Goal: Communication & Community: Participate in discussion

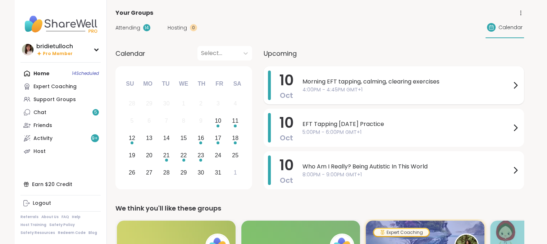
click at [515, 85] on icon at bounding box center [515, 85] width 9 height 9
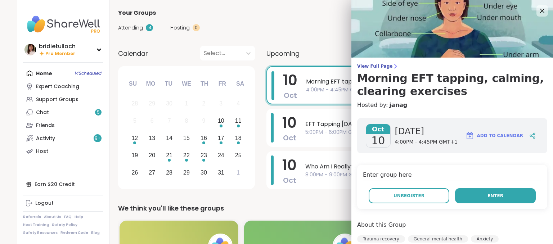
click at [487, 195] on span "Enter" at bounding box center [495, 196] width 16 height 6
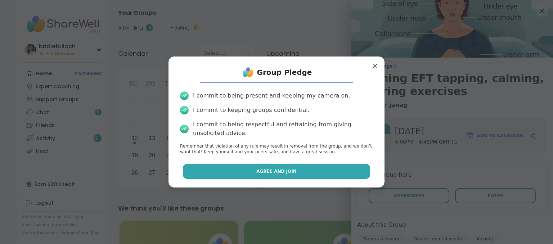
click at [307, 169] on button "Agree and Join" at bounding box center [276, 171] width 187 height 15
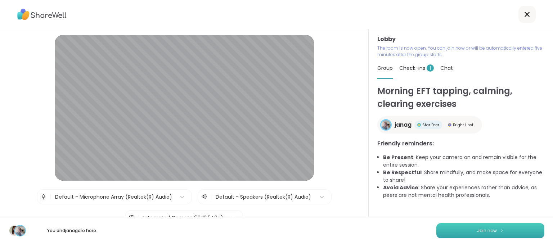
click at [490, 231] on span "Join now" at bounding box center [487, 230] width 20 height 6
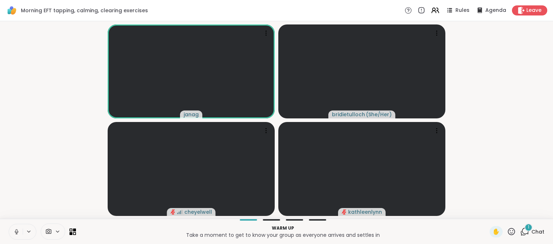
click at [524, 230] on div "1" at bounding box center [528, 227] width 8 height 8
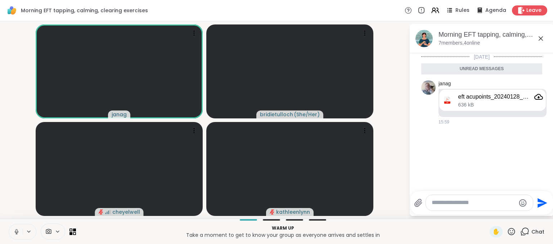
click at [17, 231] on icon at bounding box center [16, 231] width 6 height 6
click at [433, 201] on textarea "Type your message" at bounding box center [473, 203] width 84 height 8
click at [457, 197] on textarea "**********" at bounding box center [474, 200] width 84 height 15
type textarea "**********"
click at [540, 200] on icon "Send" at bounding box center [542, 201] width 12 height 12
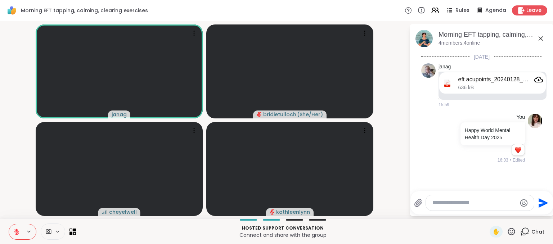
click at [15, 231] on icon at bounding box center [16, 231] width 5 height 5
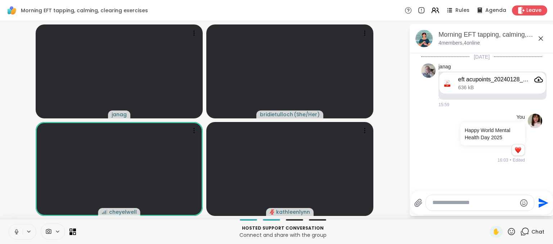
click at [15, 231] on icon at bounding box center [16, 230] width 2 height 3
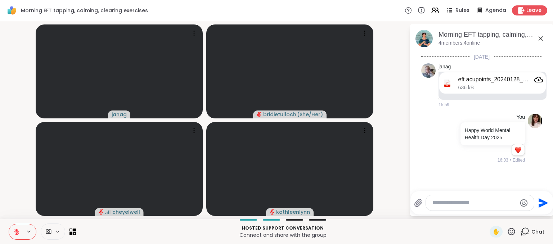
click at [15, 231] on icon at bounding box center [16, 231] width 5 height 5
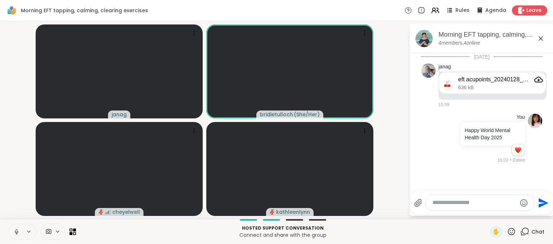
click at [15, 231] on icon at bounding box center [16, 230] width 2 height 3
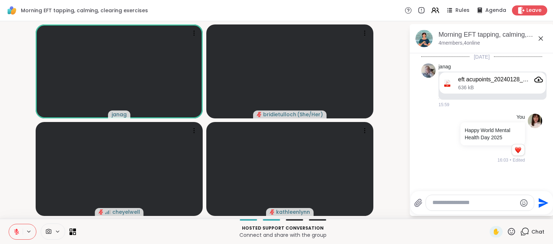
click at [508, 231] on icon at bounding box center [511, 231] width 7 height 7
click at [486, 211] on span "❤️" at bounding box center [489, 212] width 7 height 9
click at [441, 200] on textarea "Type your message" at bounding box center [474, 203] width 84 height 8
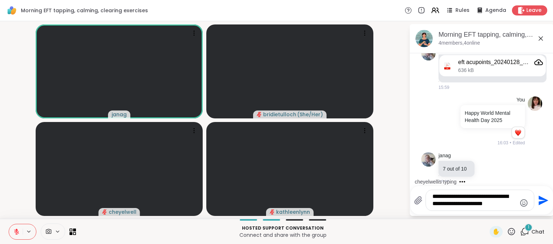
scroll to position [60, 0]
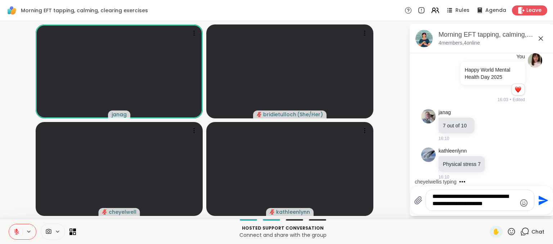
click at [465, 198] on textarea "**********" at bounding box center [474, 200] width 84 height 15
type textarea "**********"
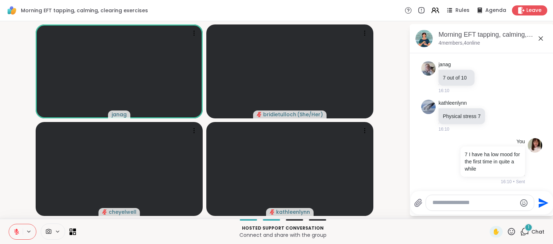
scroll to position [147, 0]
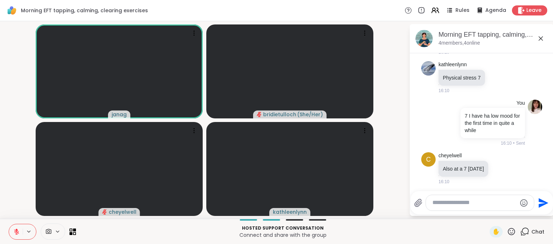
click at [15, 235] on button at bounding box center [16, 231] width 14 height 15
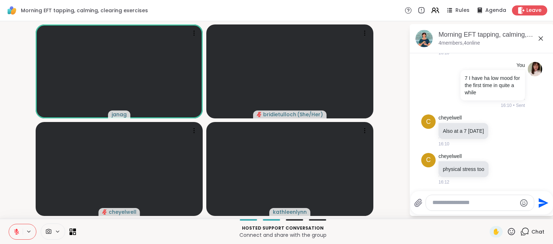
click at [453, 203] on textarea "Type your message" at bounding box center [474, 203] width 84 height 8
type textarea "**********"
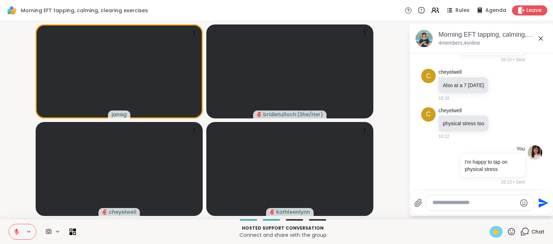
click at [492, 229] on span "✋" at bounding box center [495, 231] width 7 height 9
click at [16, 232] on icon at bounding box center [16, 231] width 6 height 6
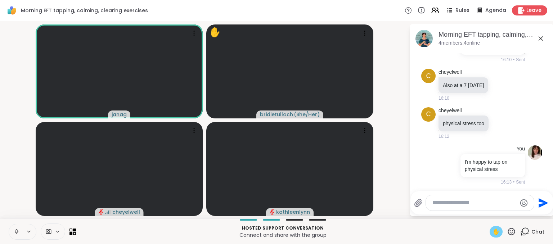
click at [14, 232] on icon at bounding box center [16, 231] width 6 height 6
click at [493, 231] on span "✋" at bounding box center [495, 231] width 7 height 9
click at [439, 199] on div at bounding box center [480, 202] width 108 height 15
click at [440, 202] on textarea "Type your message" at bounding box center [474, 203] width 84 height 8
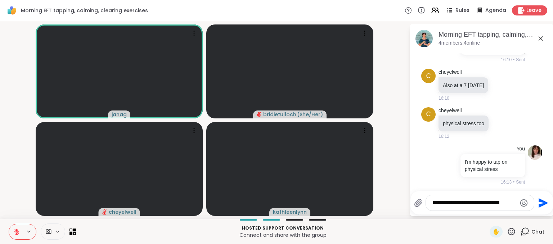
type textarea "**********"
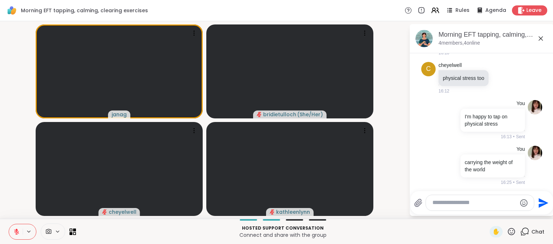
click at [17, 232] on icon at bounding box center [16, 231] width 6 height 6
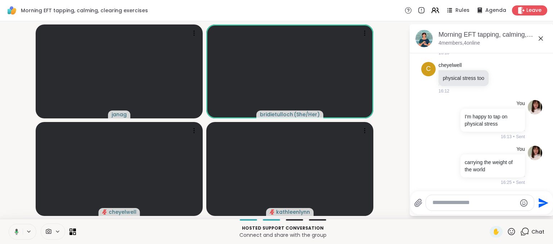
click at [17, 232] on icon at bounding box center [15, 231] width 6 height 6
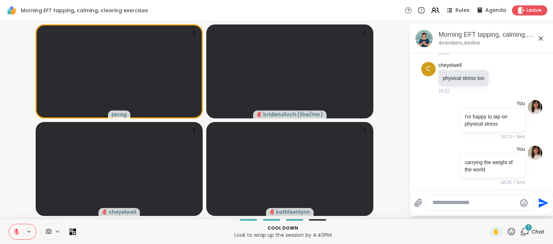
scroll to position [314, 0]
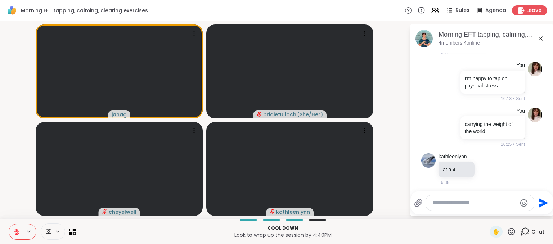
click at [439, 204] on textarea "Type your message" at bounding box center [474, 203] width 84 height 8
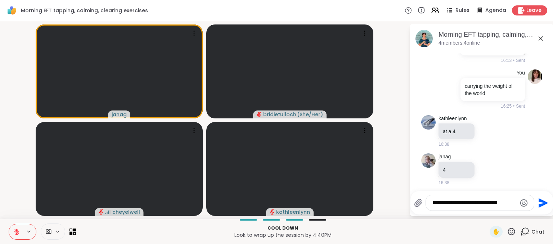
type textarea "**********"
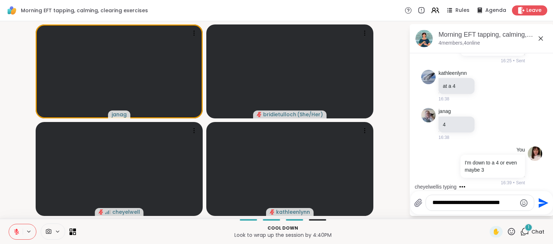
scroll to position [436, 0]
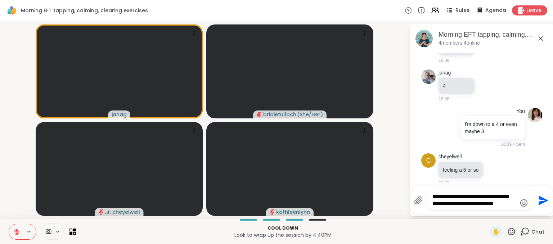
type textarea "**********"
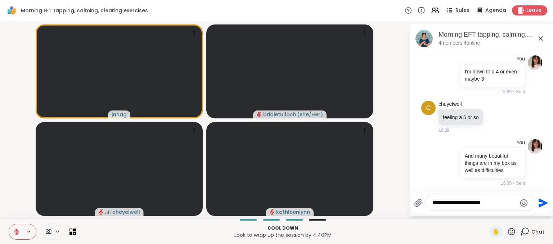
type textarea "**********"
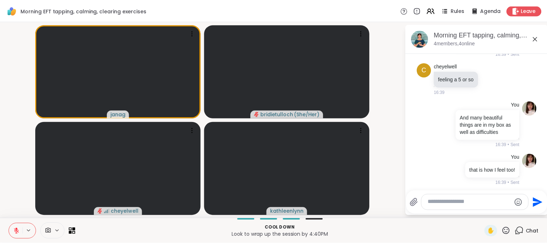
scroll to position [537, 0]
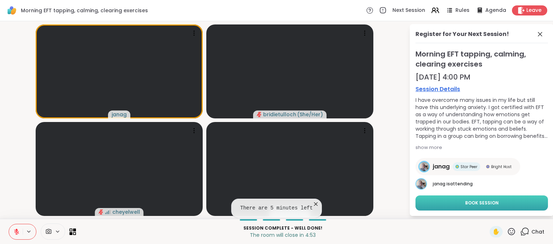
click at [443, 203] on button "Book Session" at bounding box center [481, 202] width 132 height 15
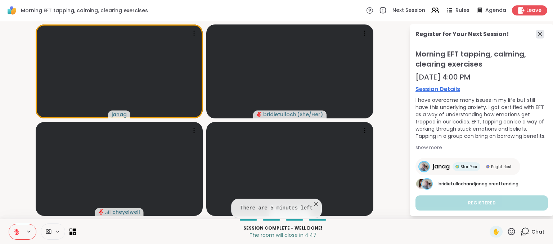
click at [535, 34] on icon at bounding box center [539, 34] width 9 height 9
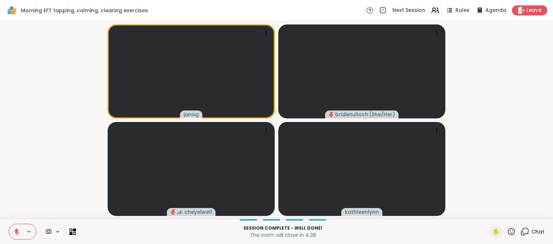
click at [13, 232] on icon at bounding box center [16, 231] width 6 height 6
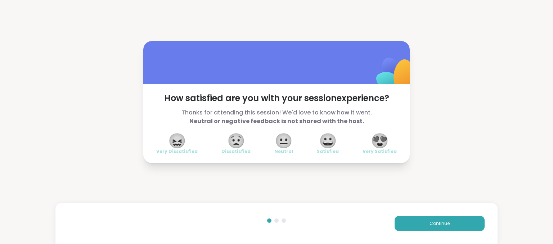
click at [381, 142] on span "😍" at bounding box center [380, 140] width 18 height 13
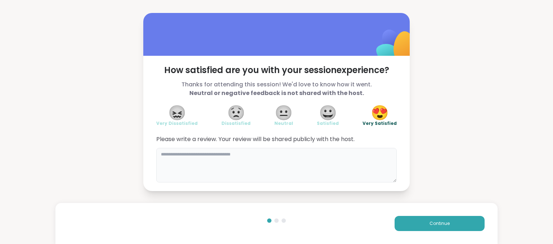
click at [321, 164] on textarea at bounding box center [276, 165] width 240 height 35
type textarea "**********"
click at [414, 221] on button "Continue" at bounding box center [439, 223] width 90 height 15
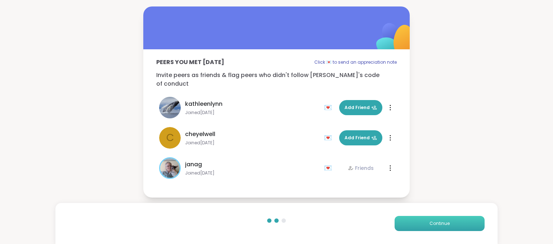
click at [400, 224] on button "Continue" at bounding box center [439, 223] width 90 height 15
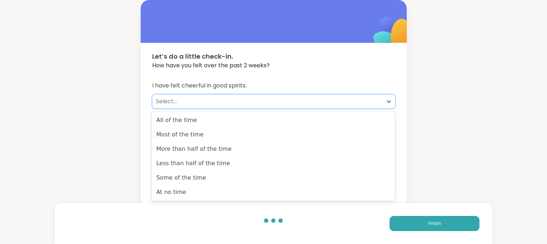
click at [162, 100] on div "Select..." at bounding box center [267, 101] width 223 height 9
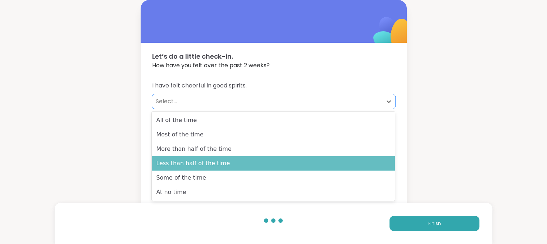
click at [172, 160] on div "Less than half of the time" at bounding box center [273, 163] width 243 height 14
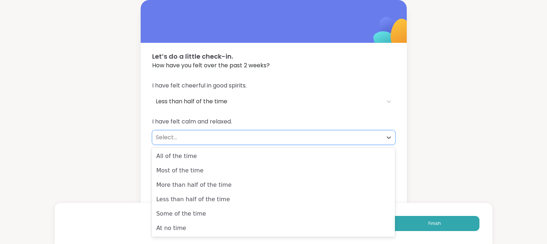
click at [167, 139] on div "Select..." at bounding box center [267, 137] width 223 height 9
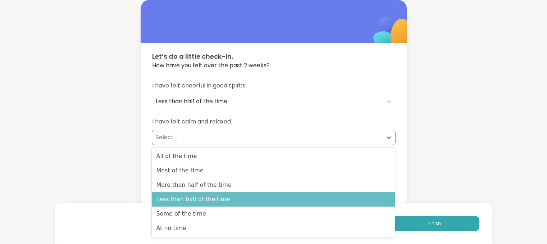
click at [178, 196] on div "Less than half of the time" at bounding box center [273, 199] width 243 height 14
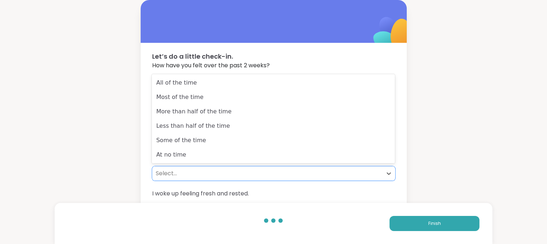
click at [168, 172] on div "Select..." at bounding box center [267, 173] width 223 height 9
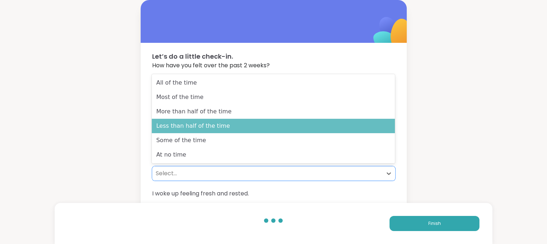
click at [180, 127] on div "Less than half of the time" at bounding box center [273, 126] width 243 height 14
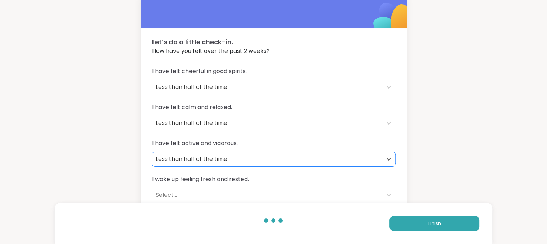
scroll to position [58, 0]
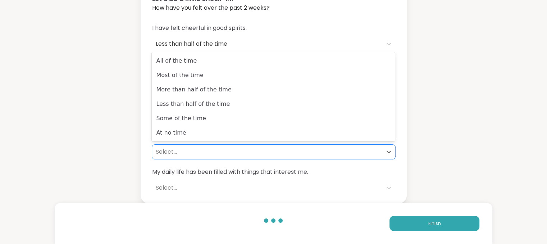
click at [158, 152] on div "Select..." at bounding box center [267, 152] width 223 height 9
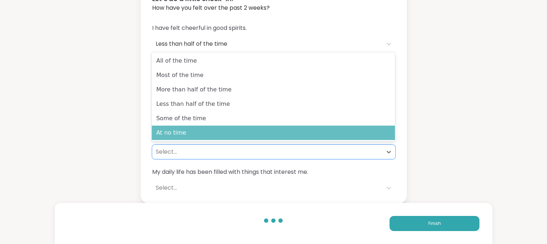
click at [159, 130] on div "At no time" at bounding box center [273, 133] width 243 height 14
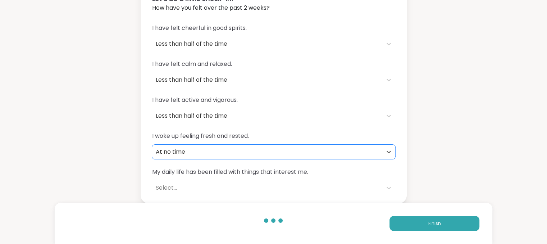
click at [164, 191] on div "Select..." at bounding box center [267, 188] width 223 height 9
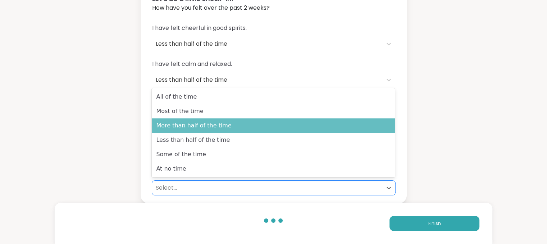
click at [171, 126] on div "More than half of the time" at bounding box center [273, 125] width 243 height 14
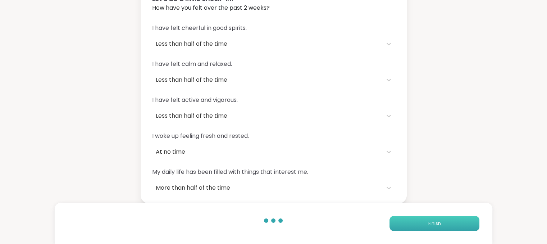
click at [438, 221] on span "Finish" at bounding box center [434, 223] width 13 height 6
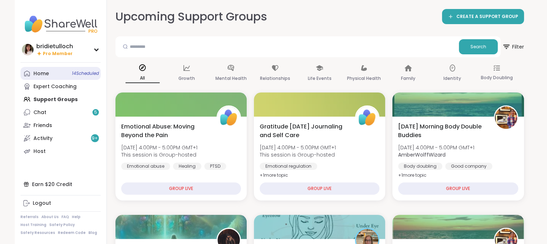
click at [46, 73] on div "Home 14 Scheduled" at bounding box center [40, 73] width 15 height 7
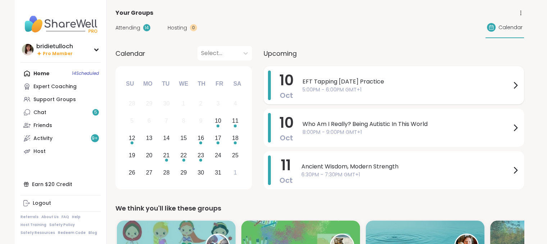
click at [515, 87] on icon at bounding box center [516, 85] width 3 height 6
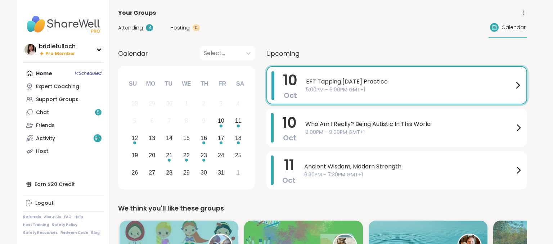
click at [305, 31] on div "Attending 14 Hosting 0 Calendar" at bounding box center [322, 27] width 409 height 21
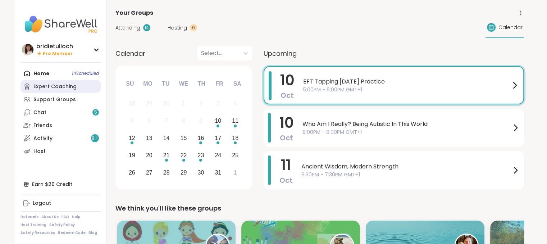
click at [58, 85] on div "Expert Coaching" at bounding box center [54, 86] width 43 height 7
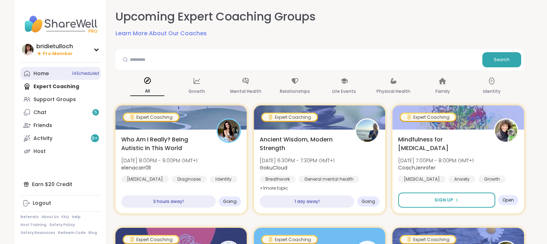
click at [40, 76] on div "Home 14 Scheduled" at bounding box center [40, 73] width 15 height 7
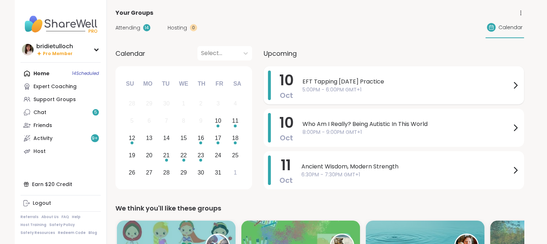
click at [513, 84] on icon at bounding box center [515, 85] width 9 height 9
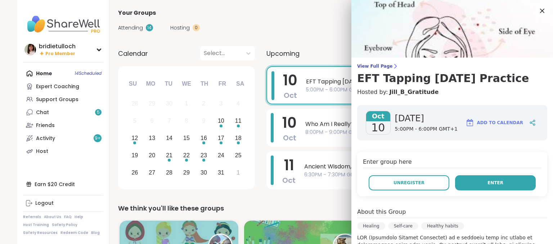
click at [472, 186] on button "Enter" at bounding box center [495, 182] width 81 height 15
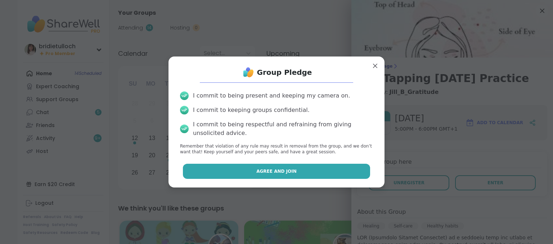
click at [338, 170] on button "Agree and Join" at bounding box center [276, 171] width 187 height 15
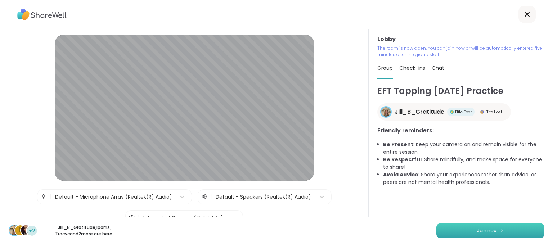
click at [443, 228] on button "Join now" at bounding box center [490, 230] width 108 height 15
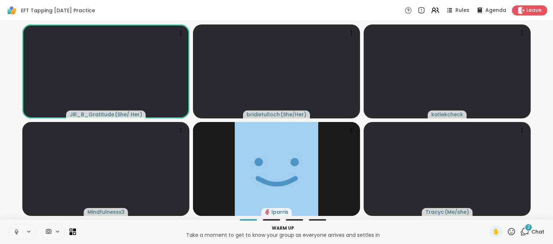
click at [15, 232] on icon at bounding box center [17, 232] width 4 height 2
click at [520, 230] on icon at bounding box center [524, 231] width 9 height 9
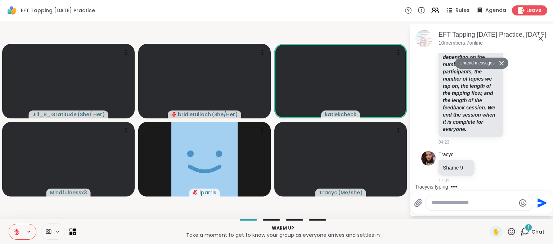
scroll to position [369, 0]
click at [484, 204] on textarea "Type your message" at bounding box center [473, 203] width 84 height 8
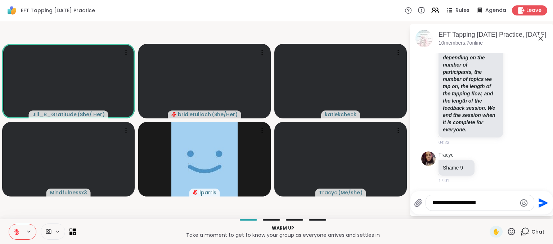
type textarea "**********"
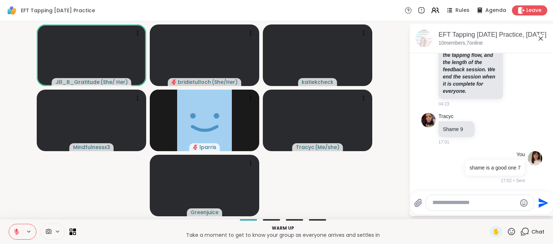
scroll to position [425, 0]
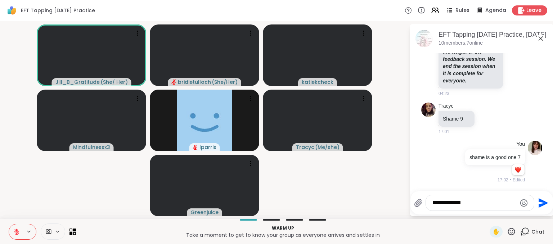
type textarea "**********"
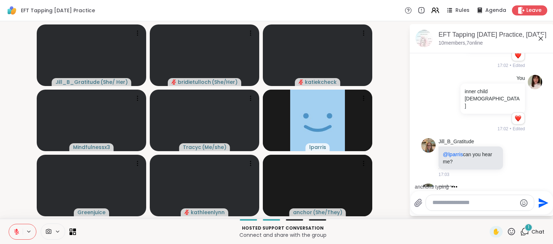
scroll to position [564, 0]
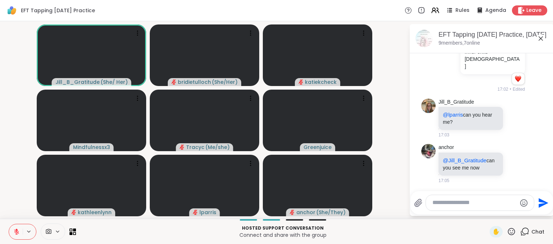
click at [508, 232] on icon at bounding box center [511, 231] width 7 height 7
click at [486, 212] on span "❤️" at bounding box center [489, 212] width 7 height 9
click at [477, 202] on textarea "Type your message" at bounding box center [474, 203] width 84 height 8
type textarea "******"
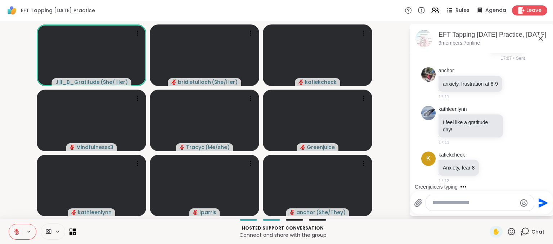
scroll to position [777, 0]
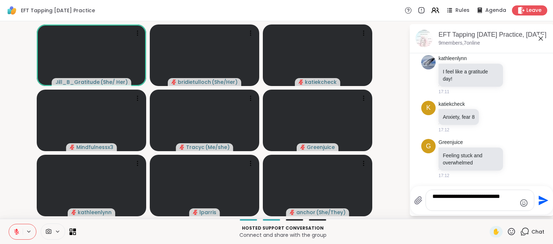
type textarea "**********"
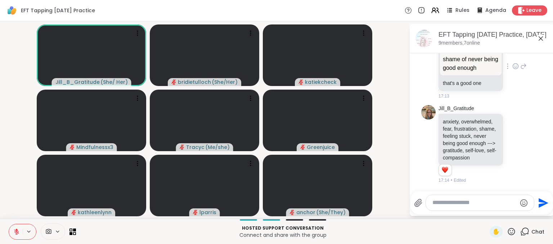
scroll to position [1045, 0]
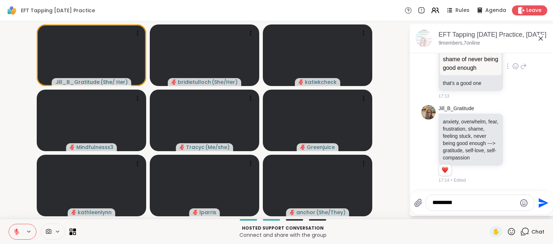
type textarea "**********"
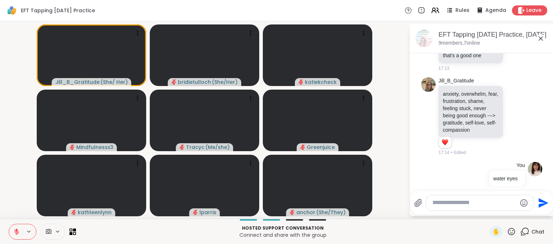
scroll to position [1084, 0]
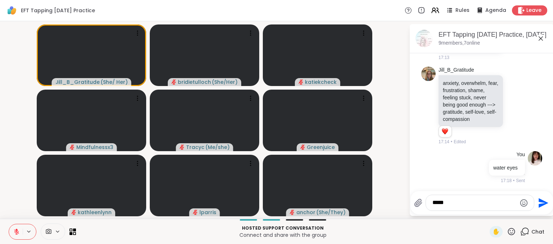
type textarea "******"
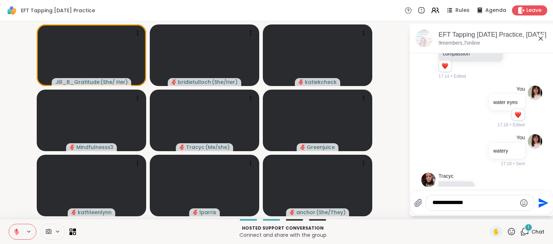
scroll to position [1170, 0]
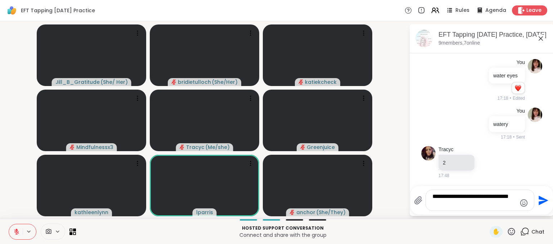
type textarea "**********"
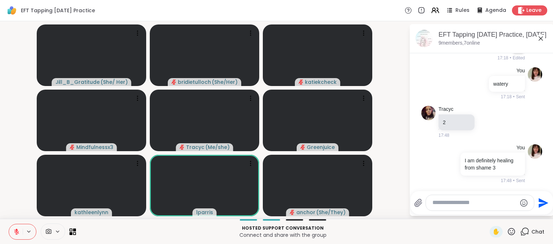
scroll to position [1226, 0]
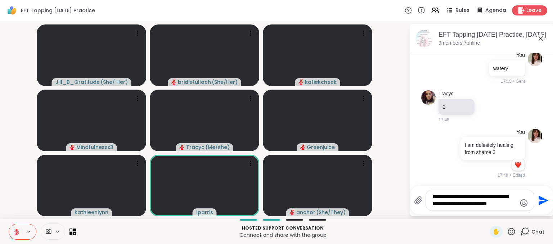
type textarea "**********"
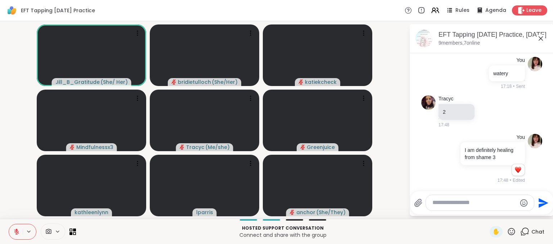
scroll to position [1278, 0]
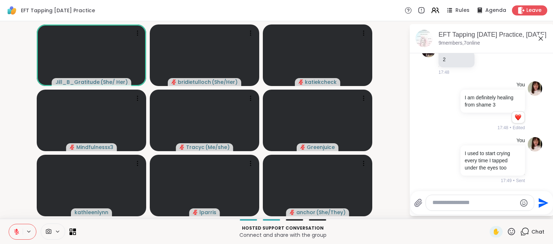
click at [507, 232] on icon at bounding box center [511, 231] width 9 height 9
click at [486, 211] on span "❤️" at bounding box center [489, 212] width 7 height 9
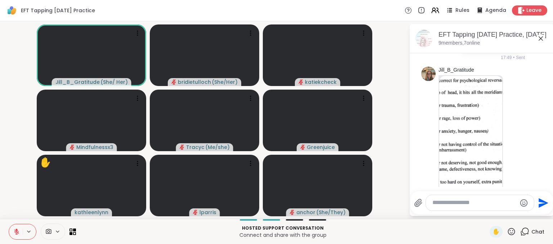
scroll to position [1382, 0]
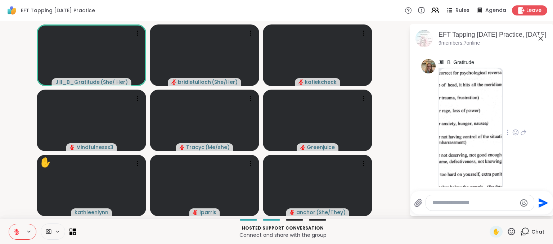
click at [458, 132] on img at bounding box center [470, 130] width 63 height 124
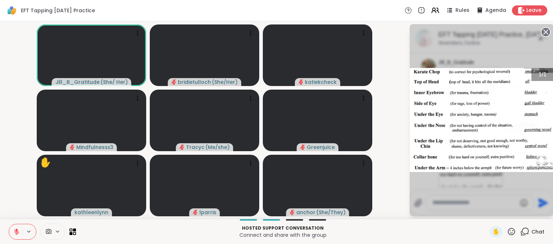
click at [458, 132] on div "1 / 1" at bounding box center [481, 120] width 144 height 192
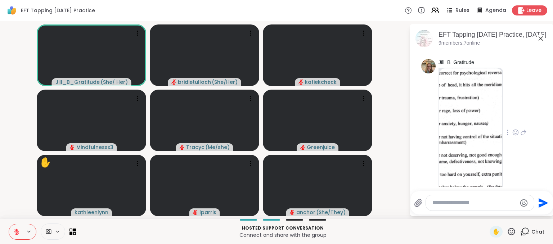
click at [471, 118] on img at bounding box center [470, 130] width 63 height 124
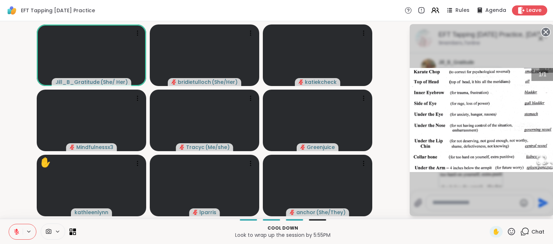
click at [546, 32] on icon at bounding box center [545, 32] width 10 height 10
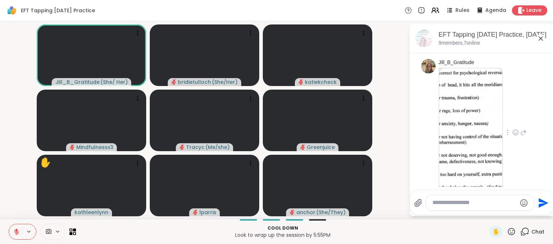
click at [462, 203] on textarea "Type your message" at bounding box center [474, 203] width 84 height 8
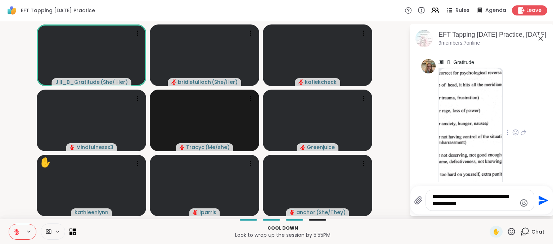
type textarea "**********"
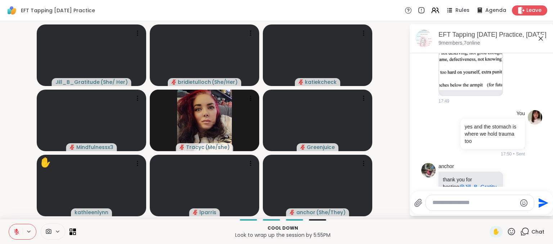
scroll to position [1537, 0]
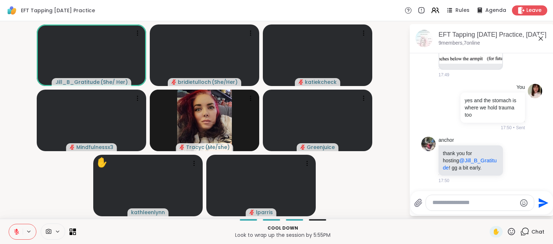
click at [507, 230] on icon at bounding box center [511, 231] width 9 height 9
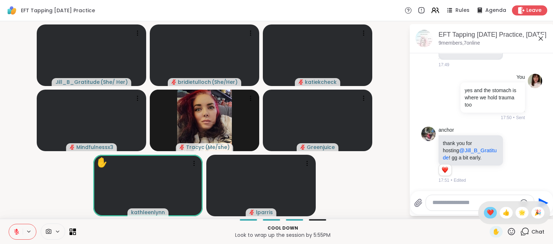
scroll to position [1547, 0]
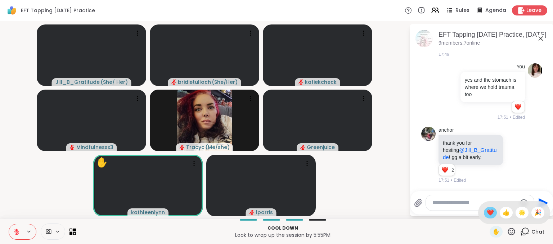
click at [486, 215] on span "❤️" at bounding box center [489, 212] width 7 height 9
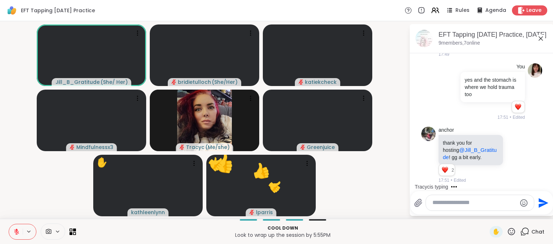
click at [508, 232] on icon at bounding box center [511, 231] width 7 height 7
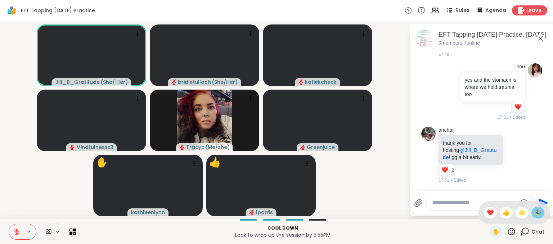
click at [534, 213] on span "🎉" at bounding box center [537, 212] width 7 height 9
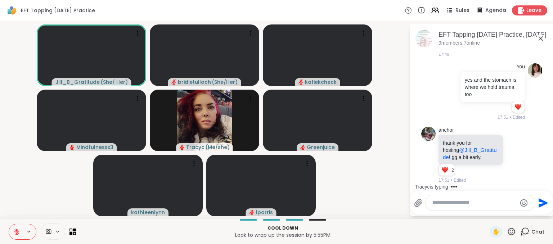
click at [507, 233] on icon at bounding box center [511, 231] width 9 height 9
click at [486, 213] on span "❤️" at bounding box center [489, 212] width 7 height 9
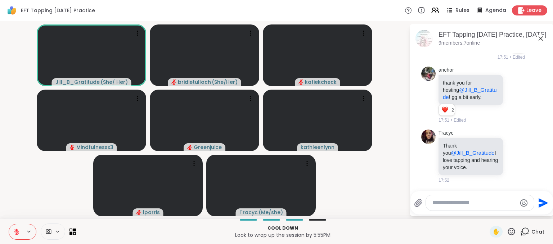
click at [507, 230] on icon at bounding box center [511, 231] width 9 height 9
click at [534, 212] on span "🎉" at bounding box center [537, 212] width 7 height 9
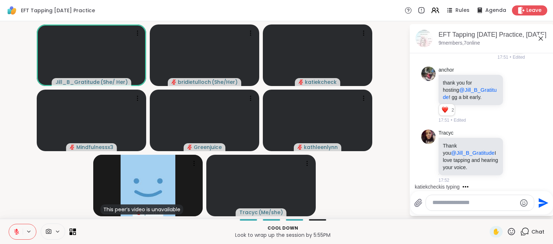
click at [438, 206] on textarea "Type your message" at bounding box center [474, 203] width 84 height 8
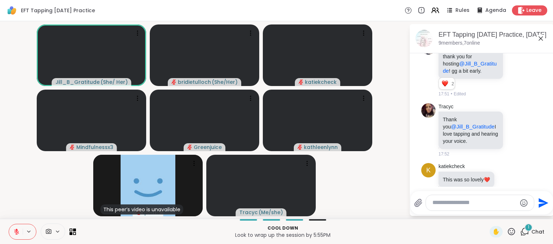
scroll to position [1656, 0]
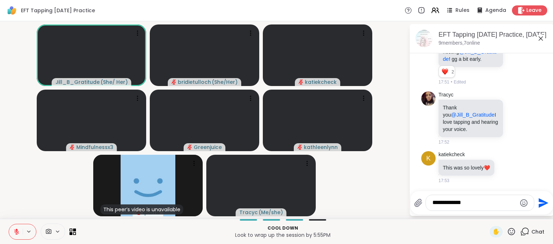
type textarea "**********"
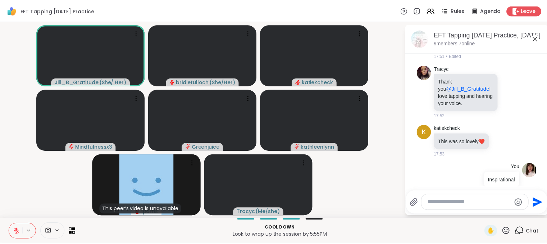
scroll to position [1694, 0]
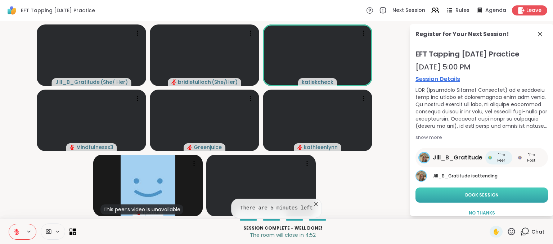
click at [439, 197] on button "Book Session" at bounding box center [481, 194] width 132 height 15
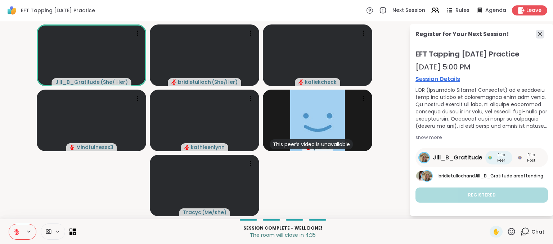
click at [541, 33] on icon at bounding box center [539, 34] width 9 height 9
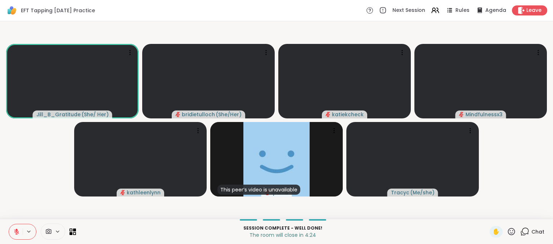
click at [16, 231] on icon at bounding box center [16, 231] width 5 height 5
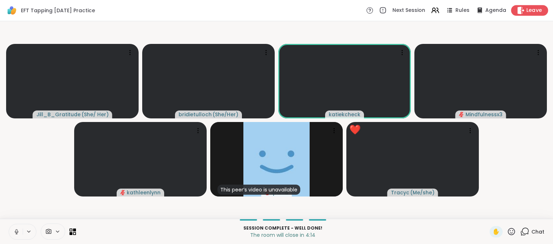
click at [526, 13] on span "Leave" at bounding box center [534, 11] width 16 height 8
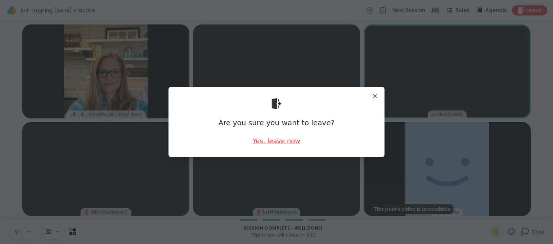
click at [280, 142] on div "Yes, leave now" at bounding box center [276, 140] width 47 height 9
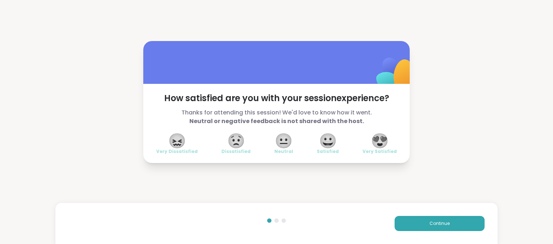
click at [377, 138] on span "😍" at bounding box center [380, 140] width 18 height 13
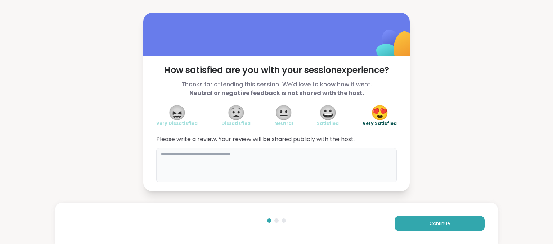
click at [350, 160] on textarea at bounding box center [276, 165] width 240 height 35
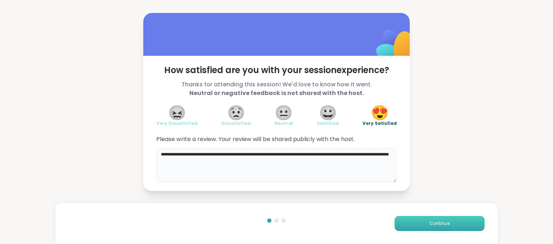
type textarea "**********"
click at [424, 223] on button "Continue" at bounding box center [439, 223] width 90 height 15
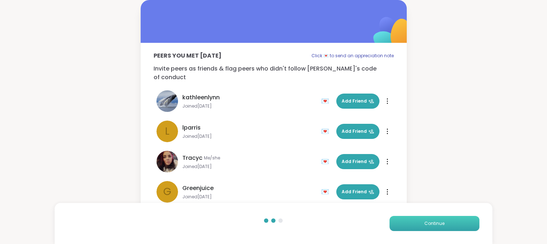
click at [424, 223] on button "Continue" at bounding box center [435, 223] width 90 height 15
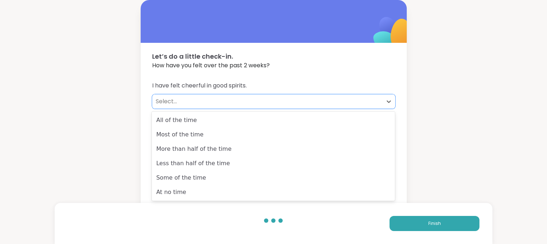
click at [167, 99] on div "Select..." at bounding box center [267, 101] width 223 height 9
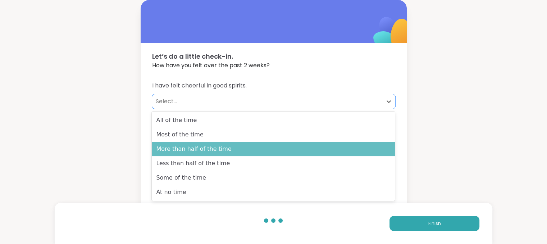
click at [185, 148] on div "More than half of the time" at bounding box center [273, 149] width 243 height 14
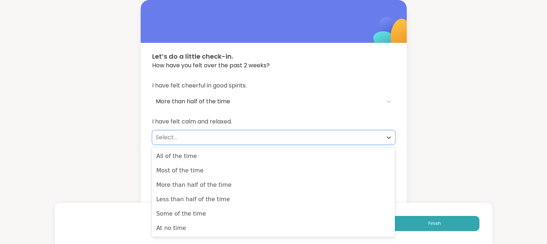
click at [160, 137] on div "Select..." at bounding box center [267, 137] width 223 height 9
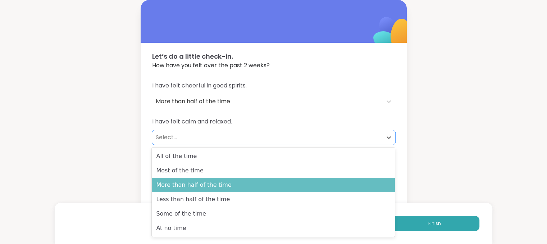
click at [165, 190] on div "More than half of the time" at bounding box center [273, 185] width 243 height 14
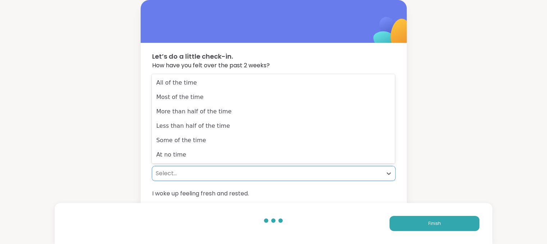
click at [161, 173] on div "Select..." at bounding box center [267, 173] width 223 height 9
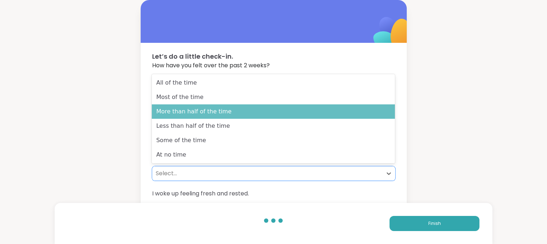
click at [171, 112] on div "More than half of the time" at bounding box center [273, 111] width 243 height 14
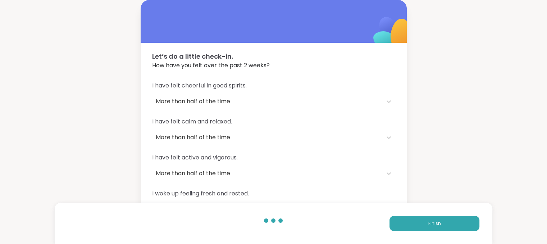
click at [184, 196] on span "I woke up feeling fresh and rested." at bounding box center [273, 193] width 243 height 9
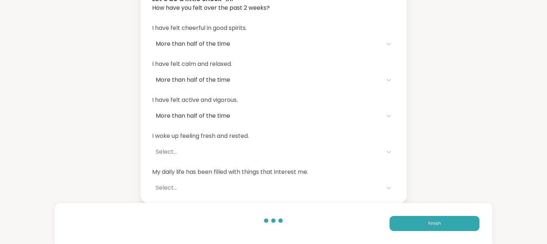
click at [163, 151] on div "Select..." at bounding box center [267, 152] width 223 height 9
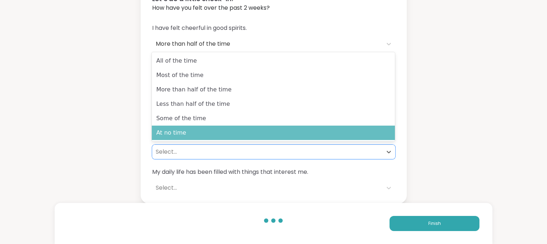
click at [166, 136] on div "At no time" at bounding box center [273, 133] width 243 height 14
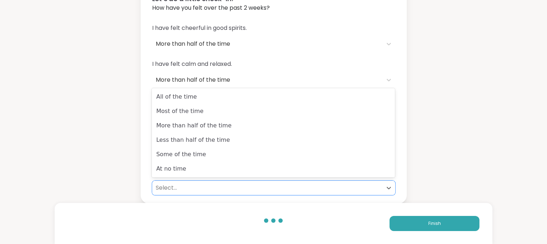
click at [164, 190] on div "Select..." at bounding box center [267, 188] width 223 height 9
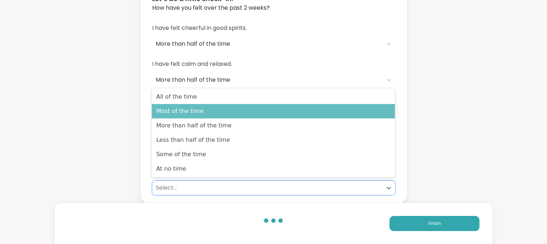
click at [176, 113] on div "Most of the time" at bounding box center [273, 111] width 243 height 14
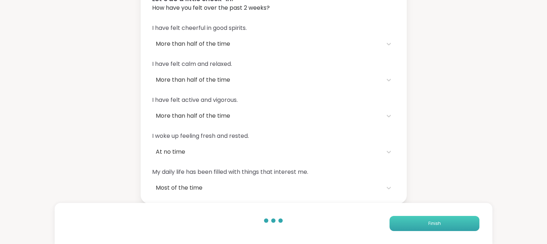
click at [433, 223] on span "Finish" at bounding box center [434, 223] width 13 height 6
